Goal: Task Accomplishment & Management: Manage account settings

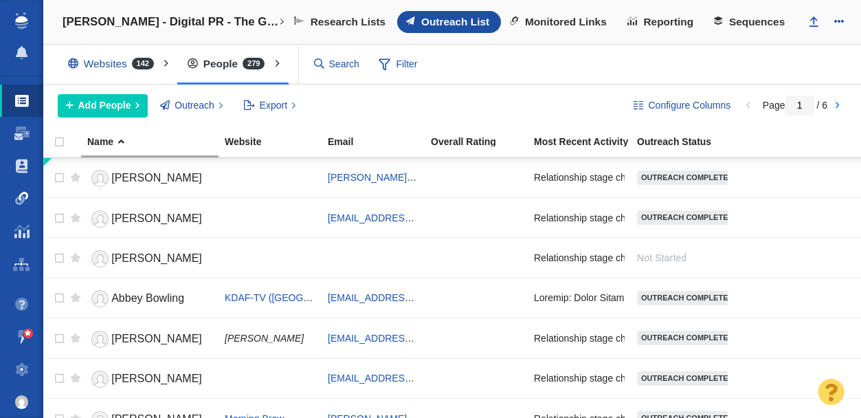
click at [19, 199] on span at bounding box center [22, 199] width 14 height 14
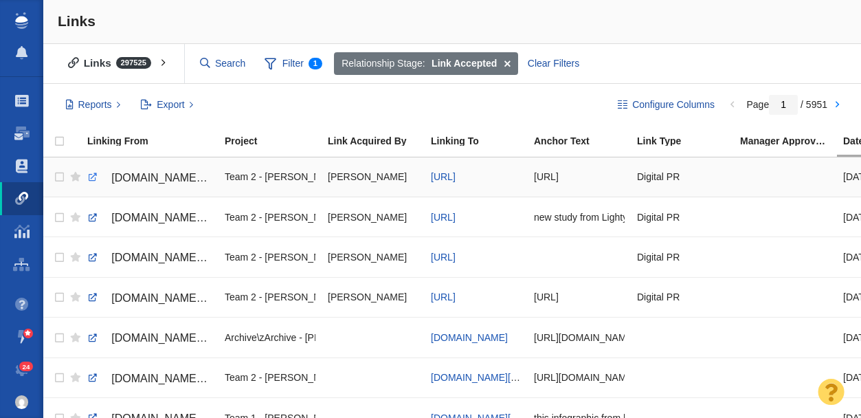
click at [93, 177] on link at bounding box center [93, 177] width 12 height 12
click at [93, 256] on link at bounding box center [93, 257] width 12 height 12
click at [92, 177] on link at bounding box center [93, 177] width 12 height 12
checkbox input "true"
click at [57, 176] on input "checkbox" at bounding box center [57, 177] width 21 height 30
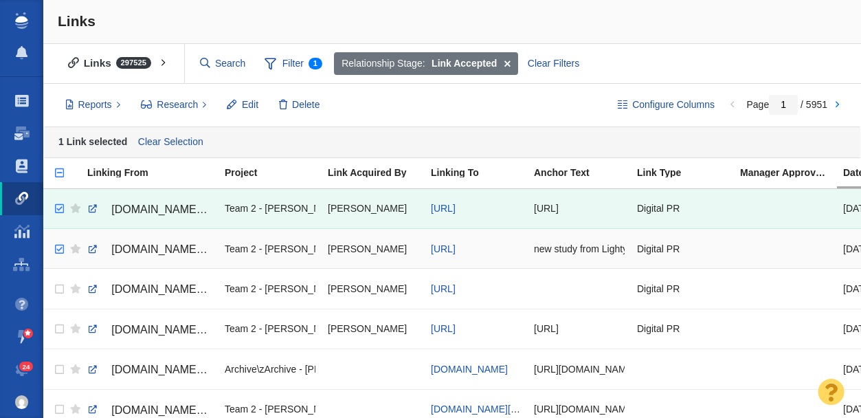
checkbox input "true"
click at [59, 246] on input "checkbox" at bounding box center [57, 249] width 21 height 30
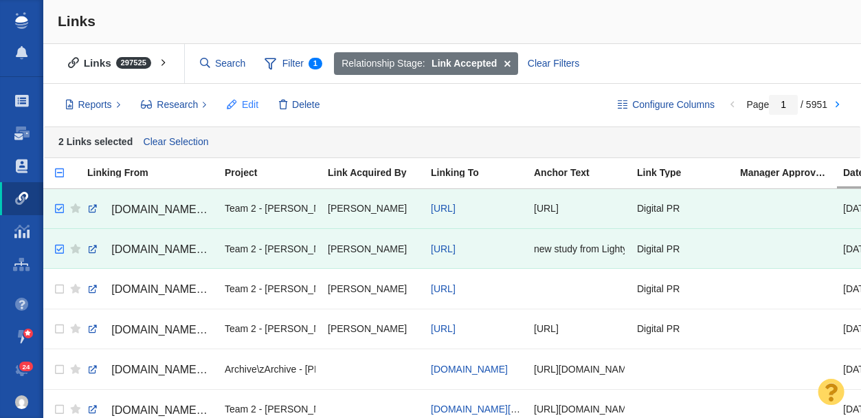
click at [250, 99] on span "Edit" at bounding box center [250, 105] width 16 height 14
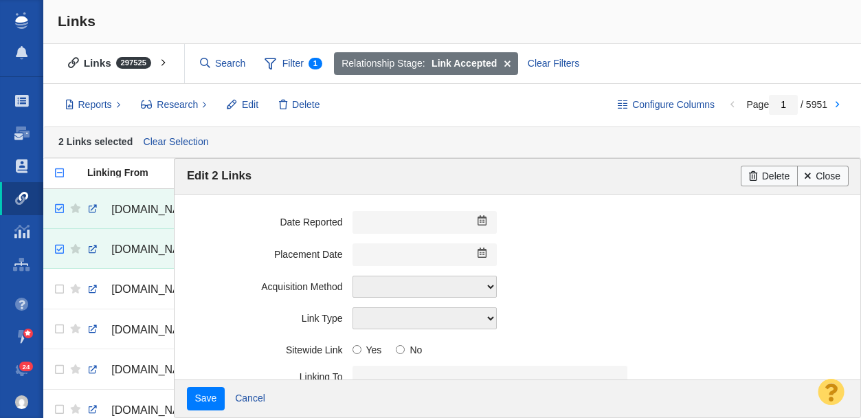
scroll to position [381, 0]
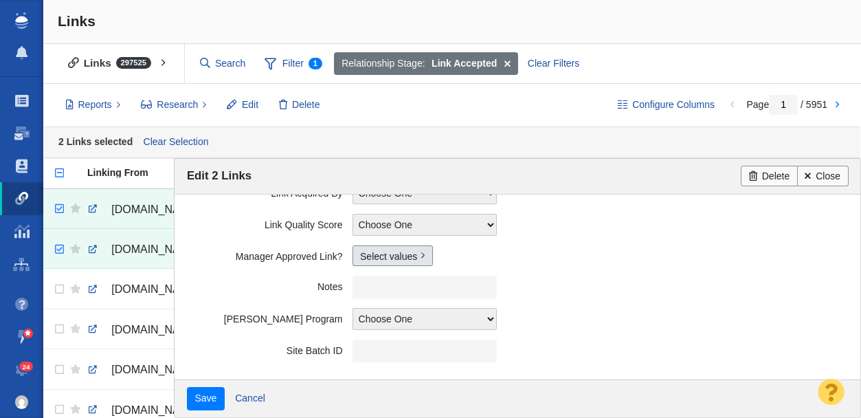
click at [383, 252] on link "Select values" at bounding box center [392, 255] width 80 height 21
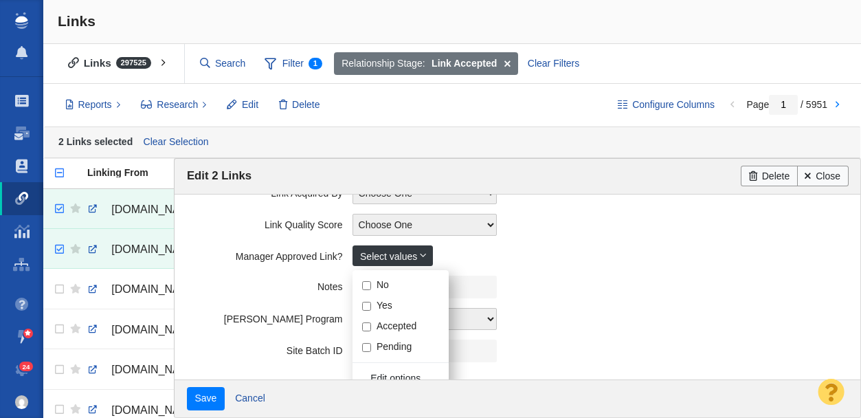
click at [366, 304] on input "Yes" at bounding box center [366, 306] width 9 height 9
checkbox input "true"
click at [265, 287] on label "Notes" at bounding box center [270, 284] width 166 height 17
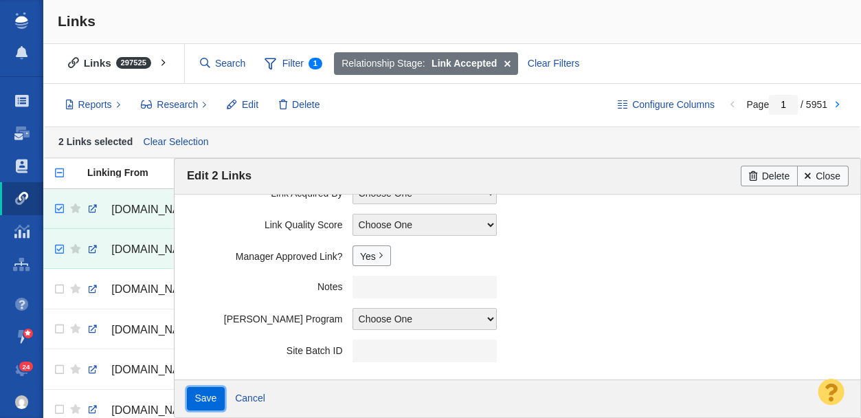
click at [216, 398] on input "Save" at bounding box center [206, 398] width 38 height 23
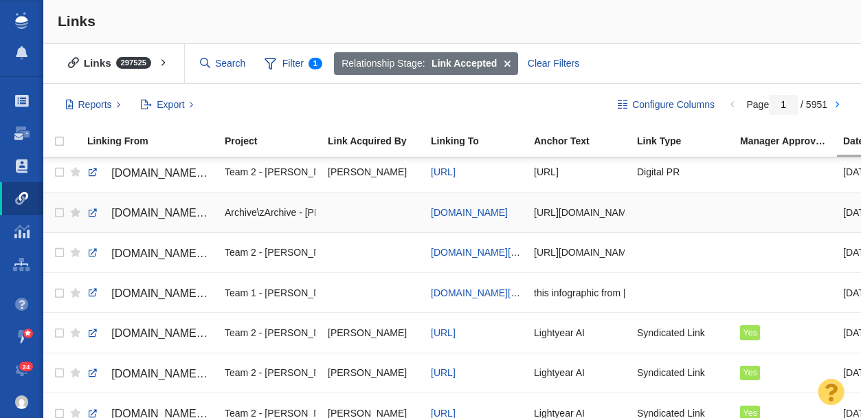
scroll to position [0, 0]
